Goal: Use online tool/utility: Utilize a website feature to perform a specific function

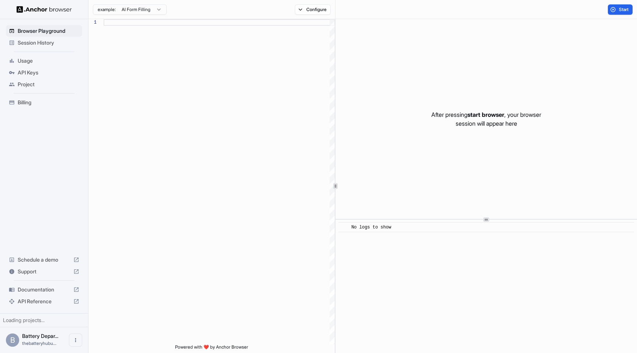
scroll to position [46, 0]
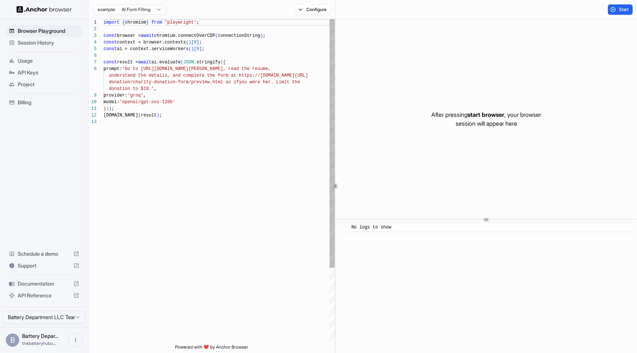
type textarea "**********"
click at [196, 122] on div "import { chromium } from 'playwright' ; const browser = await chromium.connectO…" at bounding box center [219, 231] width 231 height 424
click at [33, 72] on span "API Keys" at bounding box center [49, 72] width 62 height 7
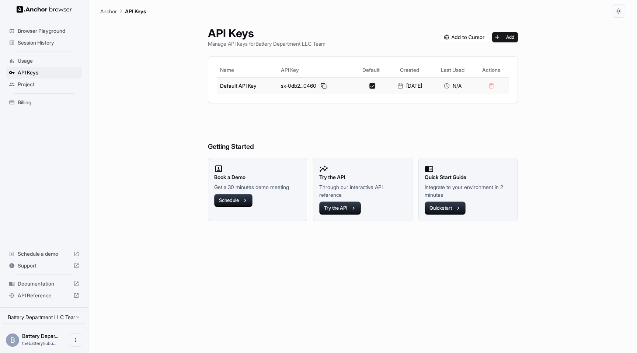
click at [319, 86] on button at bounding box center [323, 85] width 9 height 9
click at [359, 143] on h6 "Getting Started" at bounding box center [363, 132] width 310 height 40
click at [446, 207] on button "Quickstart" at bounding box center [444, 208] width 41 height 13
click at [39, 297] on span "API Reference" at bounding box center [44, 295] width 53 height 7
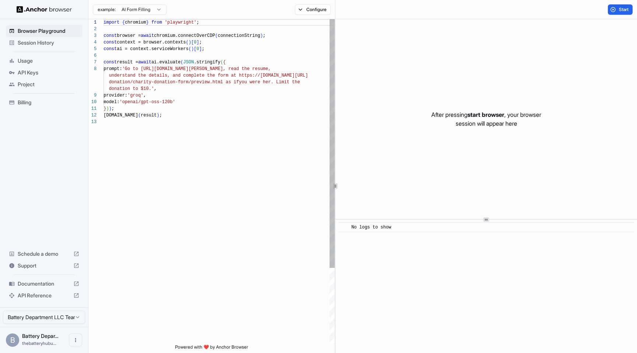
scroll to position [27, 0]
click at [200, 113] on div "import { chromium } from 'playwright' ; const browser = await chromium.connectO…" at bounding box center [219, 231] width 231 height 424
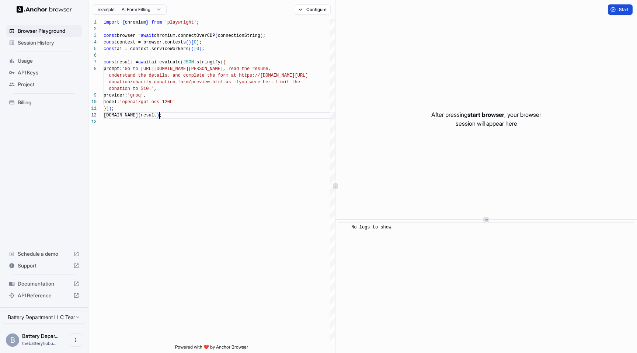
click at [613, 7] on button "Start" at bounding box center [619, 9] width 25 height 10
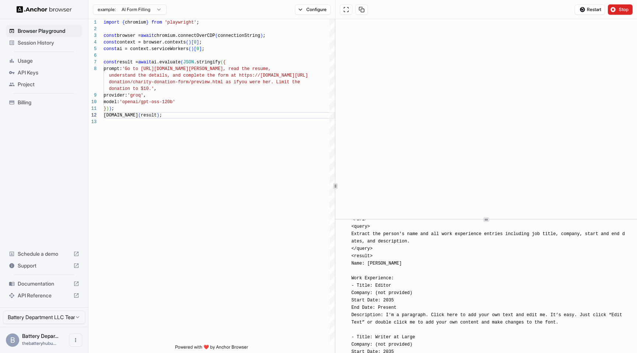
scroll to position [858, 0]
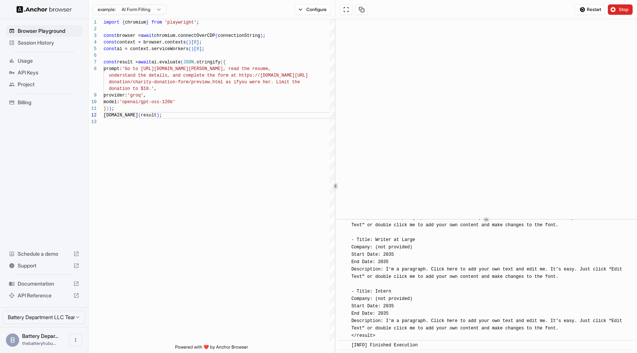
click at [148, 6] on html "Browser Playground Session History Usage API Keys Project Billing Schedule a de…" at bounding box center [318, 176] width 637 height 353
click at [148, 7] on html "Browser Playground Session History Usage API Keys Project Billing Schedule a de…" at bounding box center [318, 176] width 637 height 353
click at [210, 101] on div "[DOMAIN_NAME] ( result ) ; } ) ) ; model: 'openai/gpt-oss-120b' donation to $10…" at bounding box center [219, 231] width 231 height 424
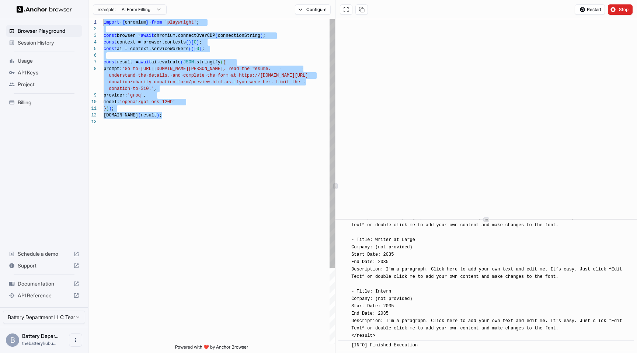
scroll to position [0, 0]
drag, startPoint x: 161, startPoint y: 123, endPoint x: 98, endPoint y: 24, distance: 117.6
click at [104, 24] on div "console.info ( result ) ; } ) ) ; model: 'openai/gpt-oss-120b' donation to $10.…" at bounding box center [219, 231] width 231 height 424
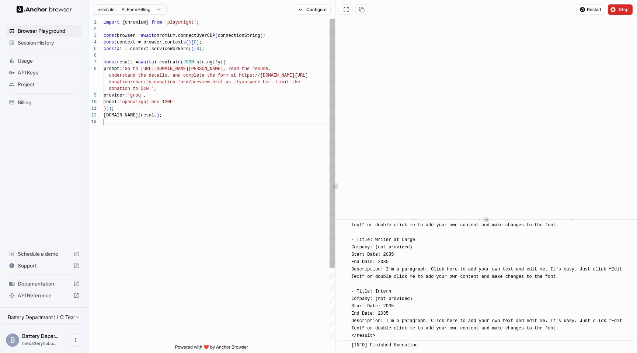
scroll to position [33, 0]
click at [204, 122] on div "console.info ( result ) ; } ) ) ; model: 'openai/gpt-oss-120b' donation to $10.…" at bounding box center [219, 231] width 231 height 424
click at [360, 9] on button at bounding box center [361, 9] width 13 height 10
click at [196, 53] on div "console.info ( result ) ; } ) ) ; model: 'openai/gpt-oss-120b' donation to $10.…" at bounding box center [219, 231] width 231 height 424
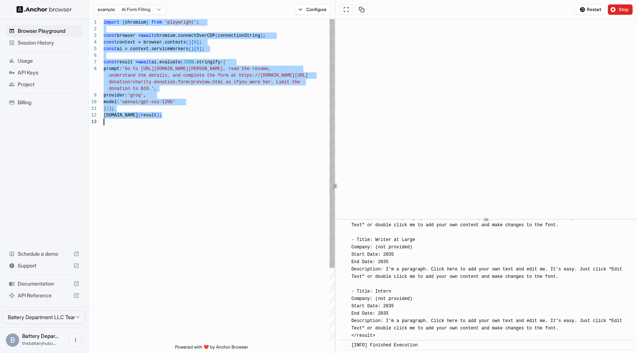
scroll to position [0, 0]
click at [262, 134] on div "console.info ( result ) ; } ) ) ; model: 'openai/gpt-oss-120b' donation to $10.…" at bounding box center [219, 231] width 231 height 424
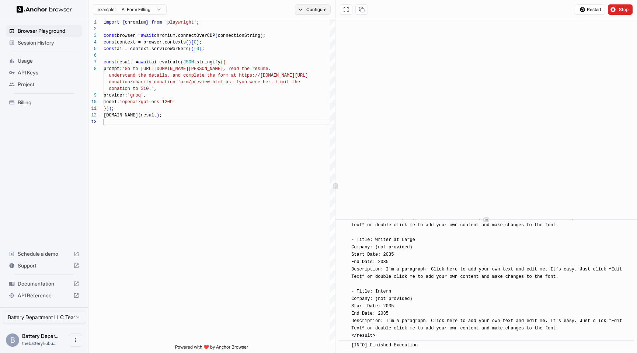
click at [304, 12] on button "Configure" at bounding box center [313, 9] width 36 height 10
click at [420, 40] on button "button" at bounding box center [422, 42] width 13 height 7
click at [385, 69] on button "Select Profile..." at bounding box center [392, 74] width 74 height 10
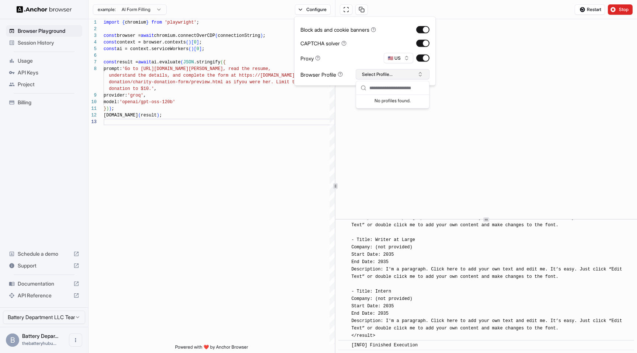
click at [382, 70] on button "Select Profile..." at bounding box center [392, 74] width 74 height 10
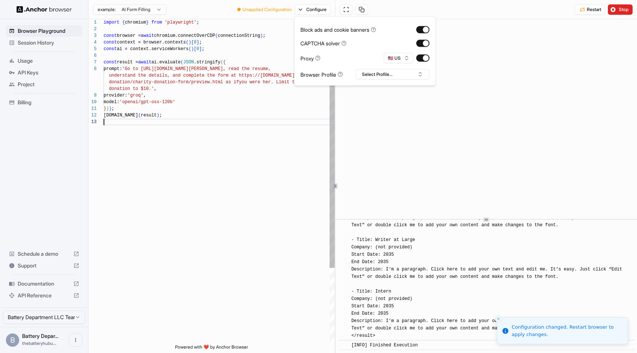
click at [274, 127] on div "console.info ( result ) ; } ) ) ; model: 'openai/gpt-oss-120b' donation to $10.…" at bounding box center [219, 231] width 231 height 424
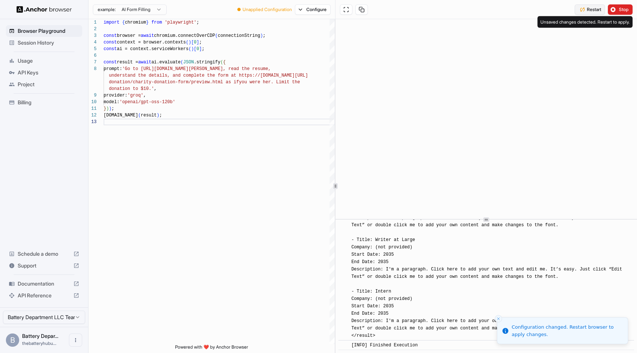
click at [589, 7] on span "Restart" at bounding box center [593, 10] width 14 height 6
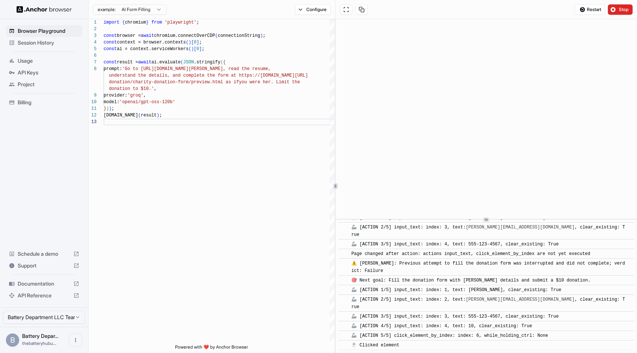
scroll to position [435, 0]
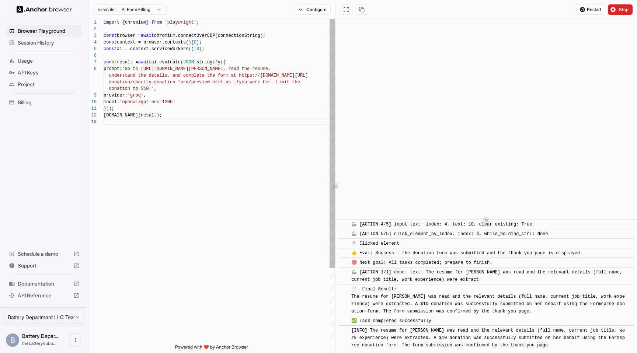
click at [261, 181] on div "console.info ( result ) ; } ) ) ; model: 'openai/gpt-oss-120b' donation to $10.…" at bounding box center [219, 231] width 231 height 424
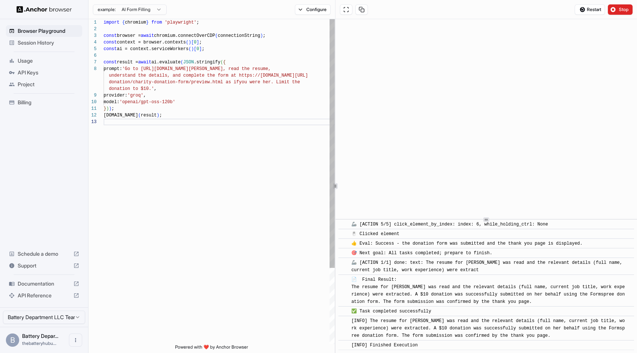
scroll to position [0, 0]
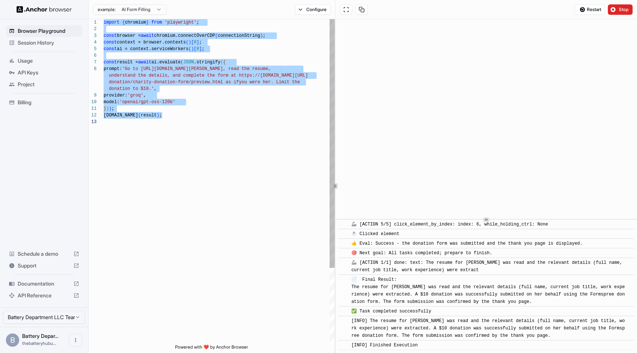
type textarea "**********"
click at [203, 112] on div "console.info ( result ) ; } ) ) ; model: 'openai/gpt-oss-120b' donation to $10.…" at bounding box center [219, 231] width 231 height 424
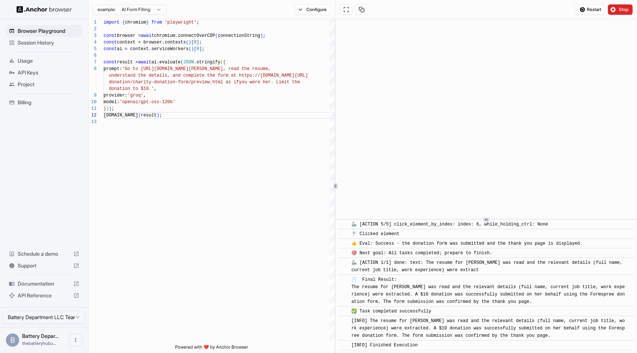
click at [42, 84] on span "Project" at bounding box center [49, 84] width 62 height 7
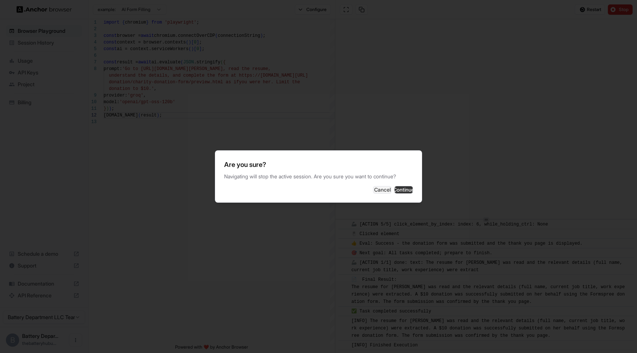
click at [394, 187] on button "Continue" at bounding box center [403, 189] width 18 height 7
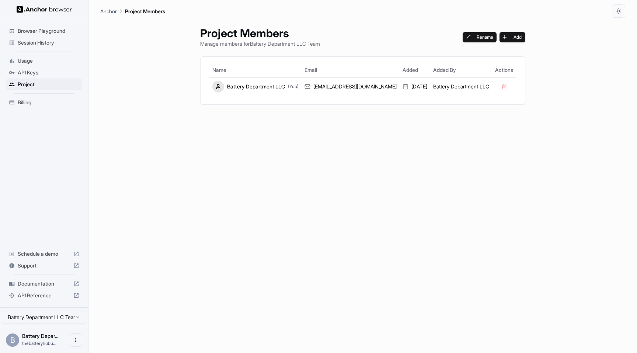
click at [33, 64] on span "Usage" at bounding box center [49, 60] width 62 height 7
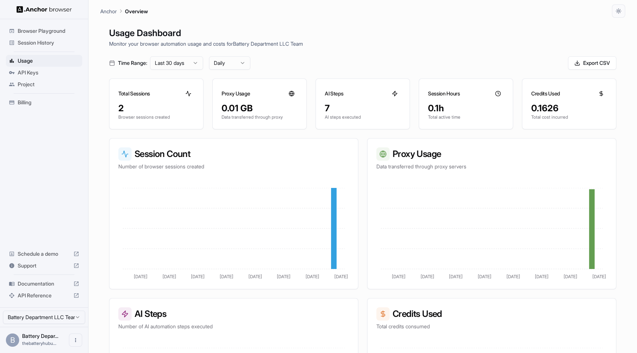
click at [44, 32] on span "Browser Playground" at bounding box center [49, 30] width 62 height 7
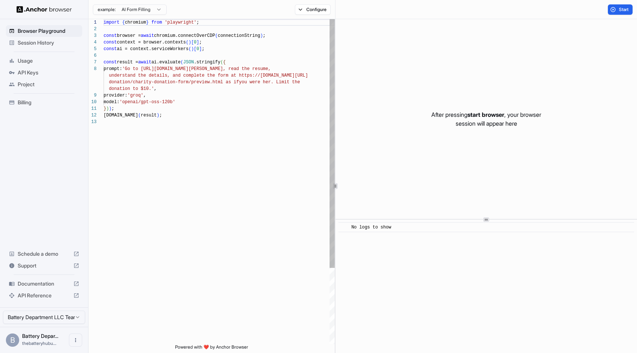
type textarea "**********"
click at [196, 118] on div "import { chromium } from 'playwright' ; const browser = await chromium.connectO…" at bounding box center [219, 231] width 231 height 424
click at [214, 108] on div "} ) ) ; console.info ( result ) ; model: 'openai/gpt-oss-120b' donation to $10.…" at bounding box center [219, 231] width 231 height 424
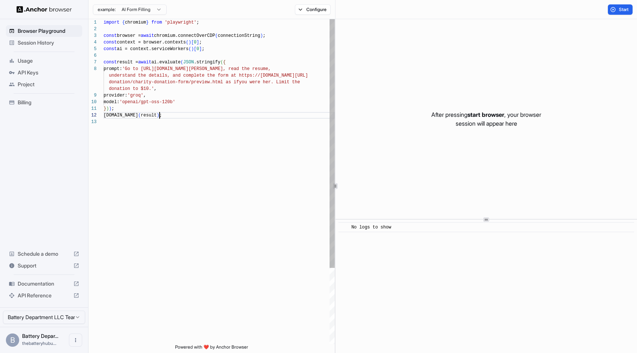
click at [215, 118] on div "} ) ) ; console.info ( result ) ; model: 'openai/gpt-oss-120b' donation to $10.…" at bounding box center [219, 231] width 231 height 424
